Goal: Task Accomplishment & Management: Use online tool/utility

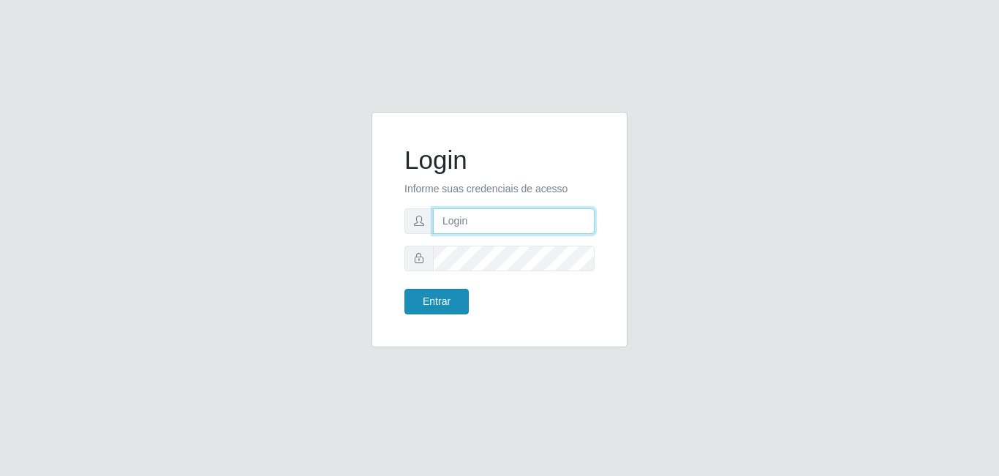
type input "[EMAIL_ADDRESS][DOMAIN_NAME]"
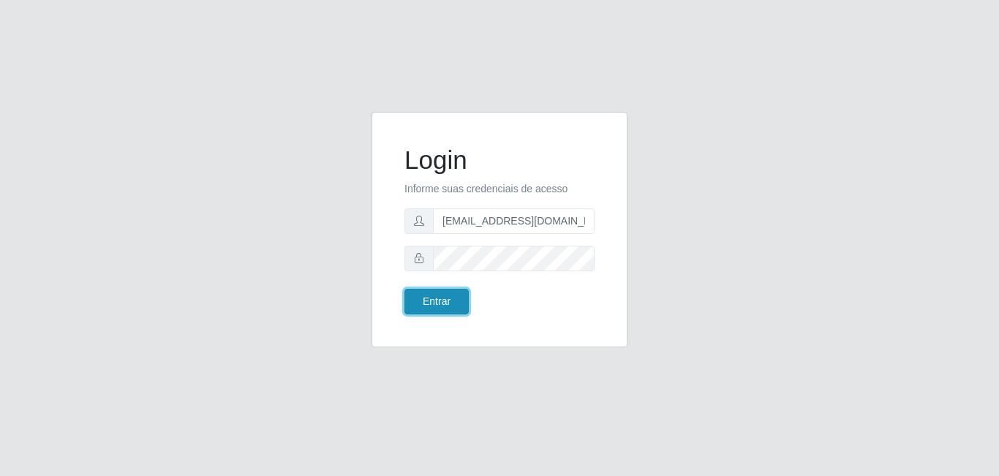
click at [442, 304] on button "Entrar" at bounding box center [437, 302] width 64 height 26
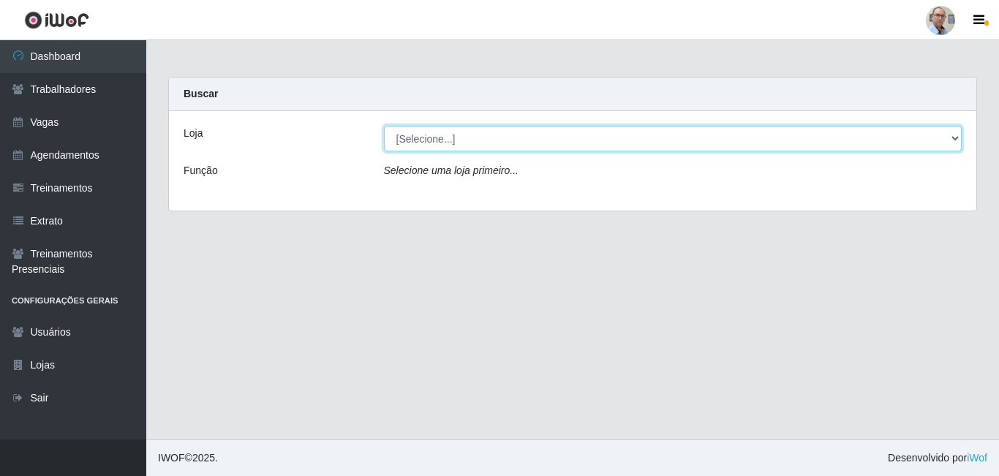
click at [957, 138] on select "[Selecione...] Mar Vermelho - Loja 04" at bounding box center [673, 139] width 579 height 26
select select "251"
click at [384, 126] on select "[Selecione...] Mar Vermelho - Loja 04" at bounding box center [673, 139] width 579 height 26
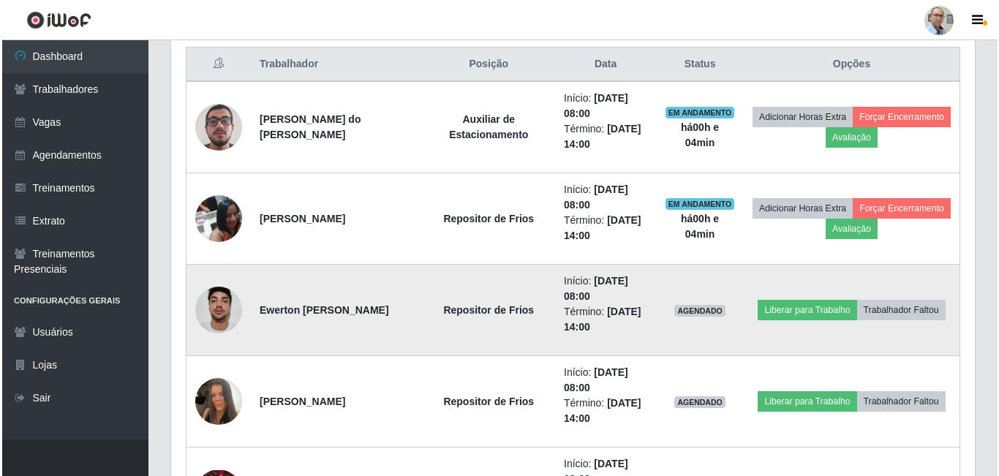
scroll to position [585, 0]
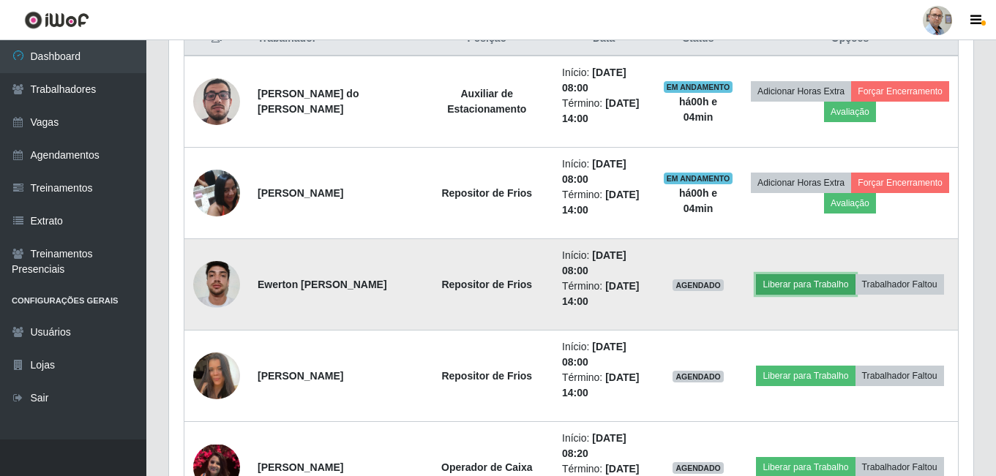
click at [816, 282] on button "Liberar para Trabalho" at bounding box center [805, 284] width 99 height 20
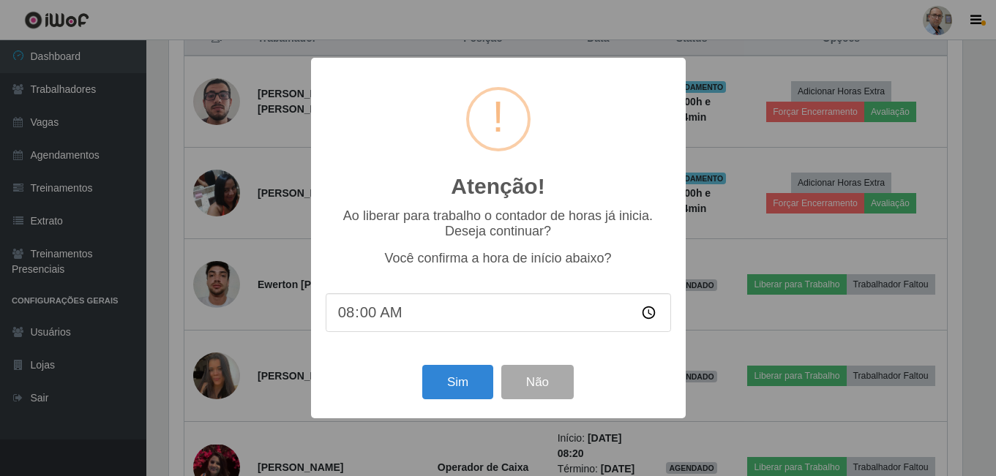
scroll to position [304, 797]
click at [481, 379] on button "Sim" at bounding box center [459, 382] width 71 height 34
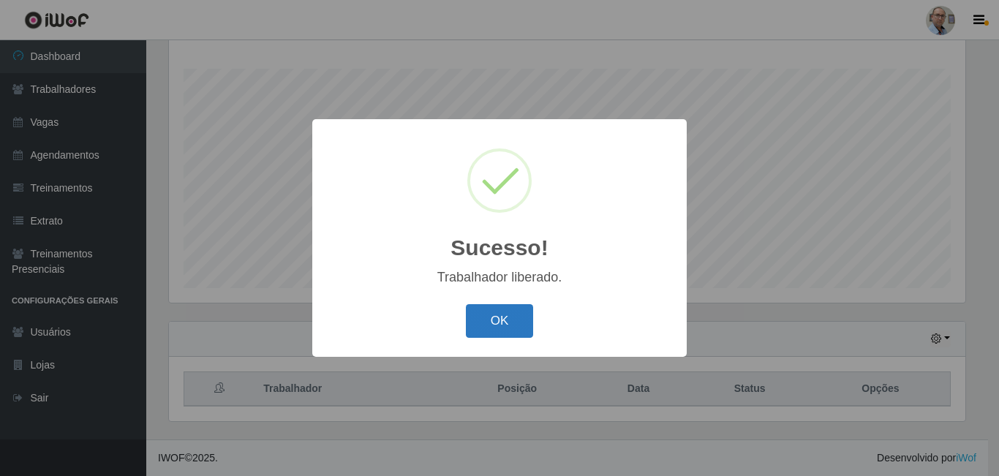
click at [500, 320] on button "OK" at bounding box center [500, 321] width 68 height 34
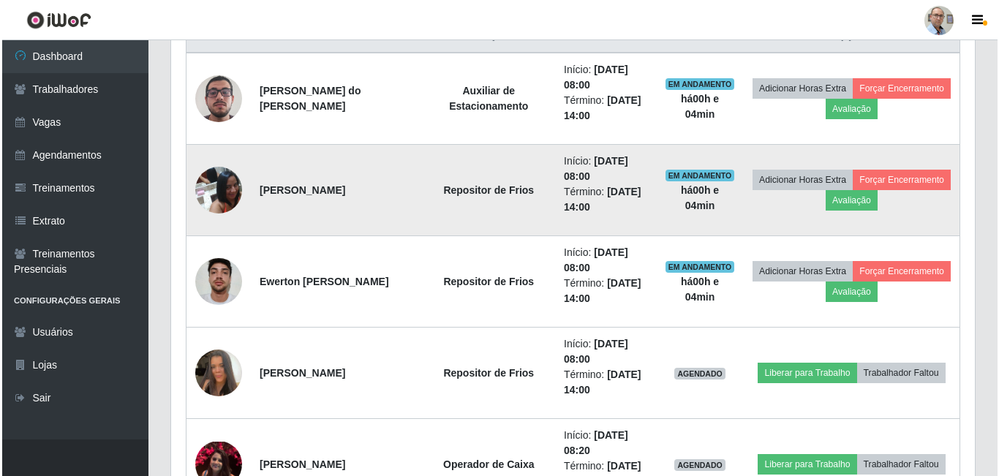
scroll to position [601, 0]
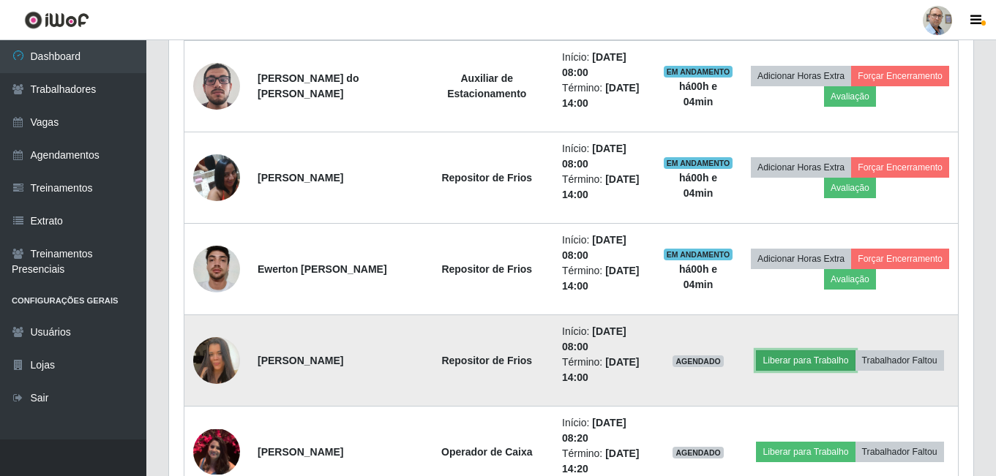
click at [781, 361] on button "Liberar para Trabalho" at bounding box center [805, 360] width 99 height 20
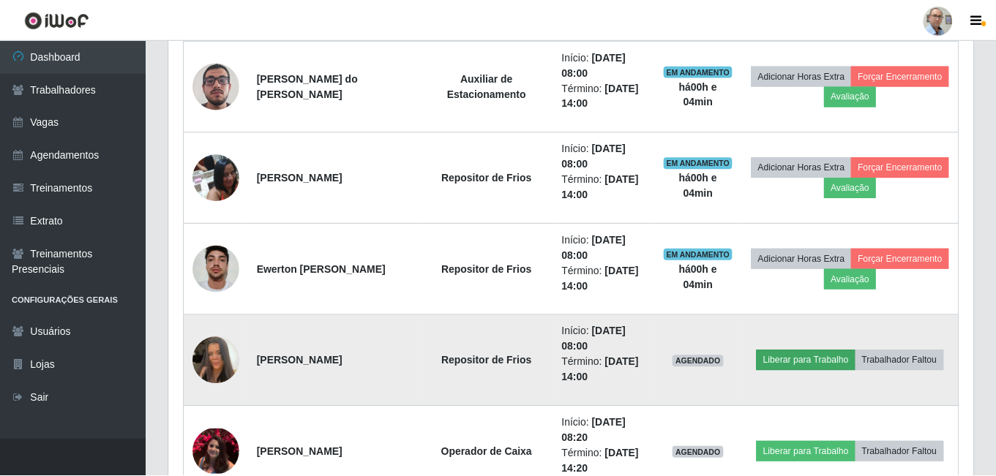
scroll to position [304, 797]
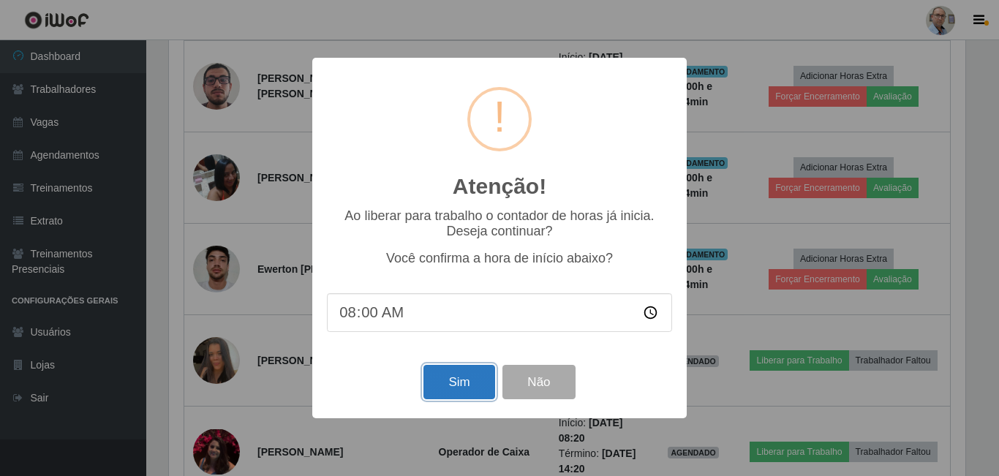
click at [462, 383] on button "Sim" at bounding box center [459, 382] width 71 height 34
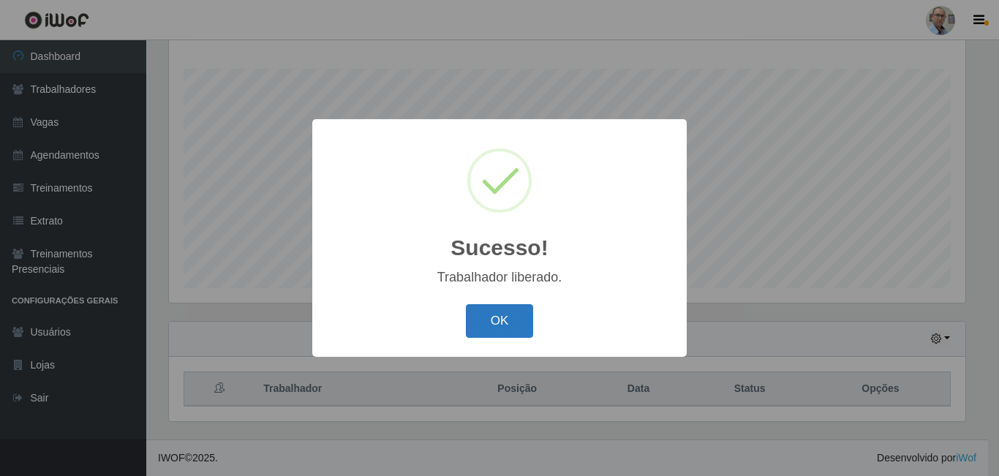
click at [502, 320] on button "OK" at bounding box center [500, 321] width 68 height 34
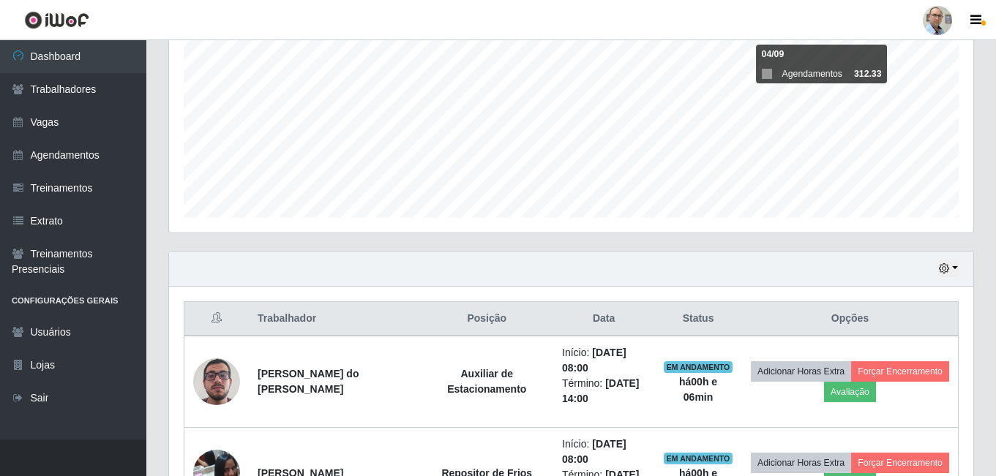
scroll to position [308, 0]
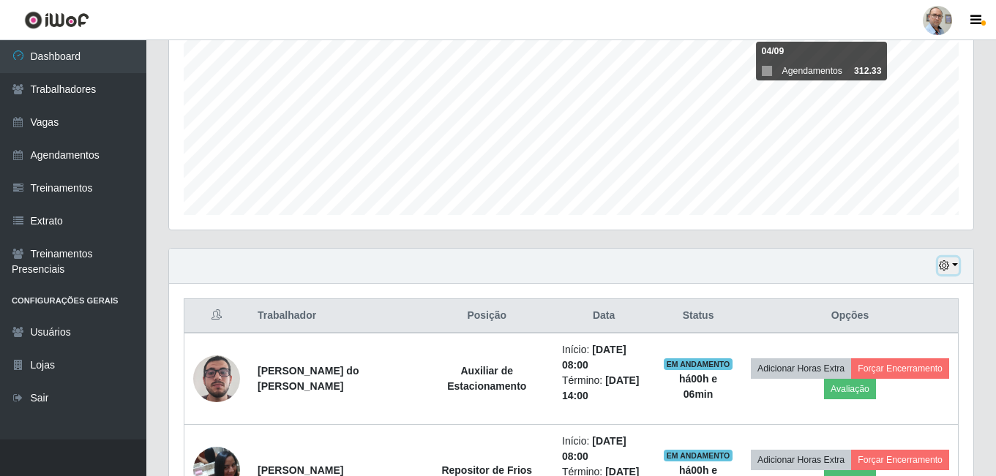
click at [954, 266] on button "button" at bounding box center [948, 265] width 20 height 17
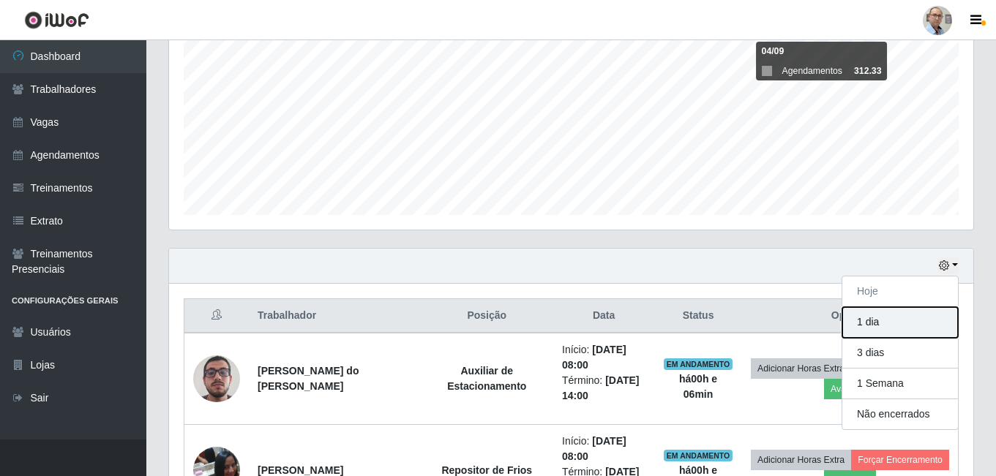
click at [898, 326] on button "1 dia" at bounding box center [900, 322] width 116 height 31
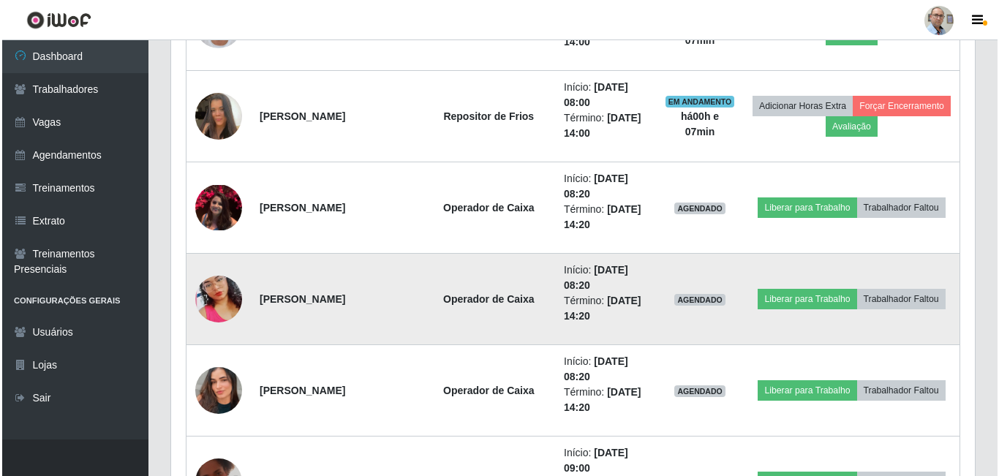
scroll to position [878, 0]
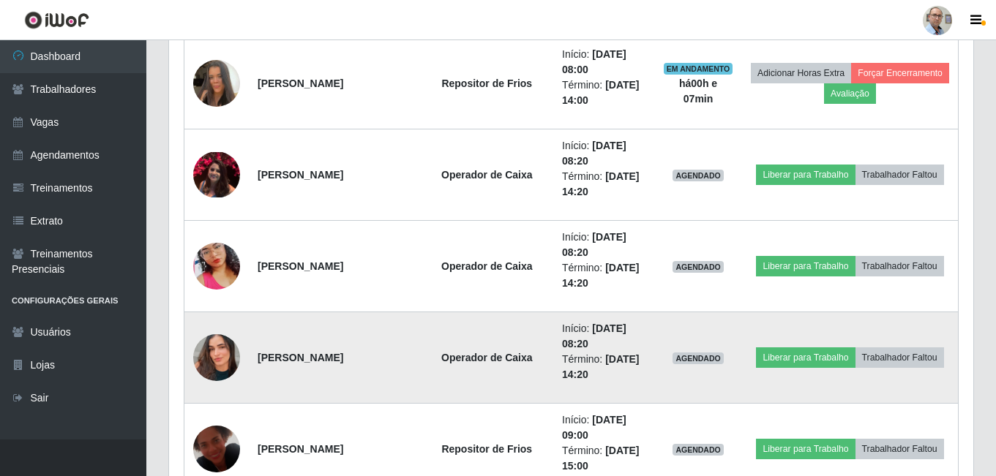
click at [223, 361] on img at bounding box center [216, 357] width 47 height 83
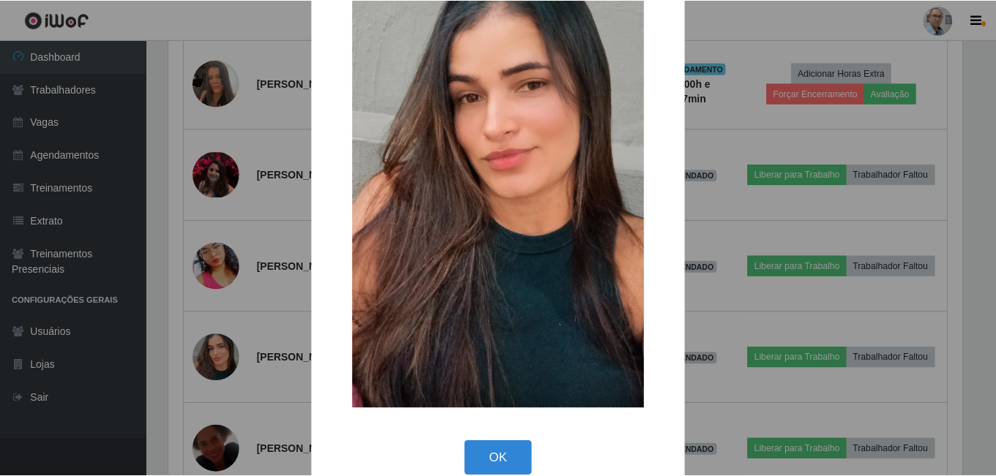
scroll to position [172, 0]
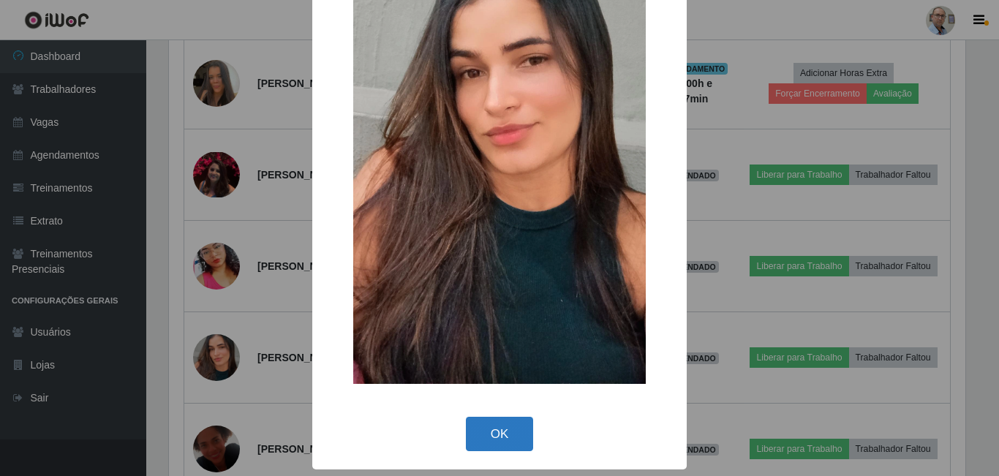
click at [505, 446] on button "OK" at bounding box center [500, 434] width 68 height 34
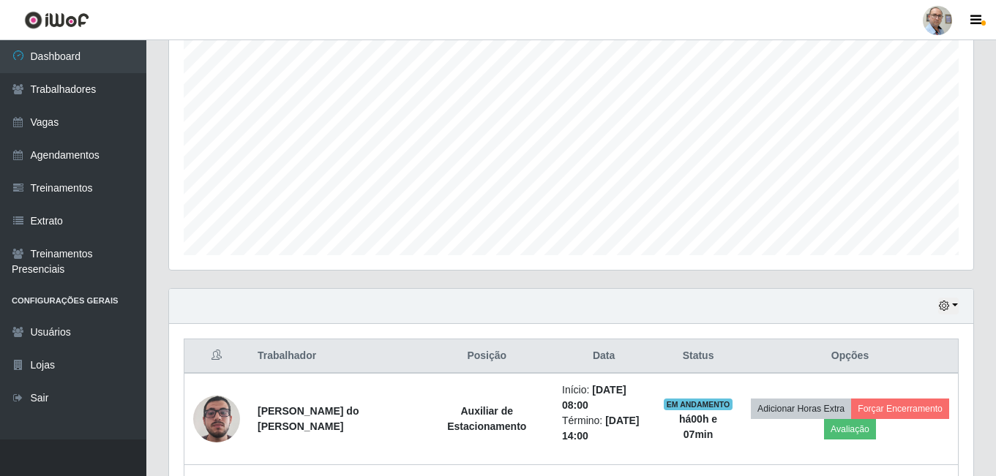
scroll to position [0, 0]
